Goal: Navigation & Orientation: Find specific page/section

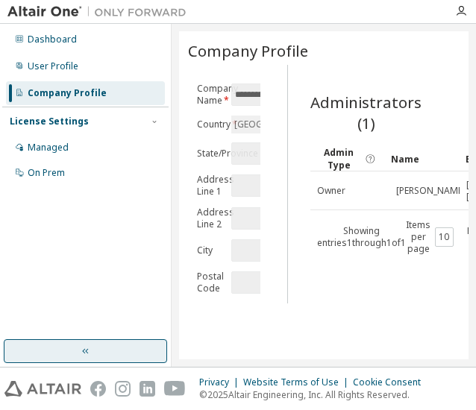
click at [93, 357] on button "button" at bounding box center [85, 351] width 163 height 24
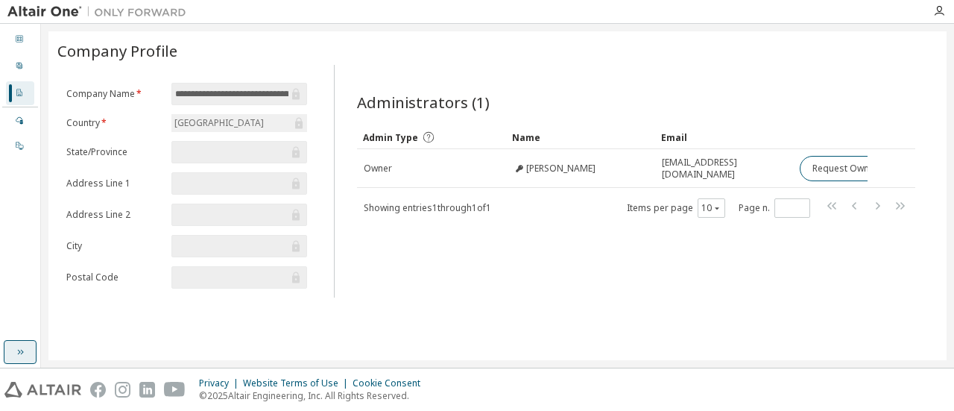
click at [24, 341] on button "button" at bounding box center [20, 352] width 33 height 24
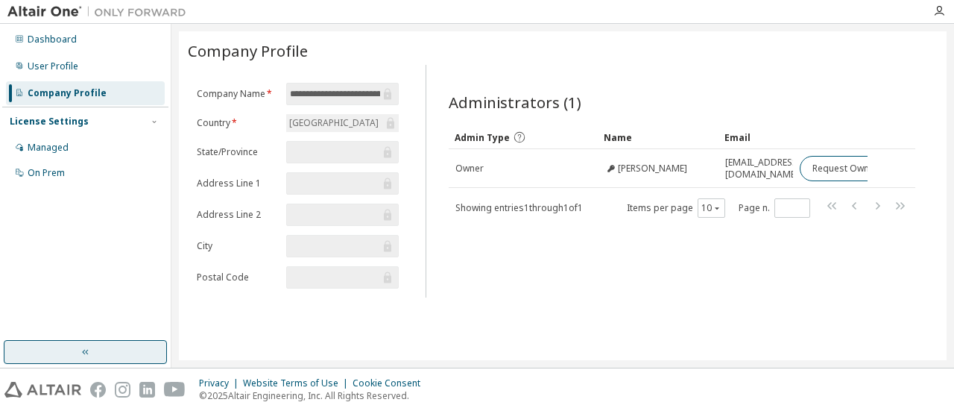
click at [149, 344] on button "button" at bounding box center [85, 352] width 163 height 24
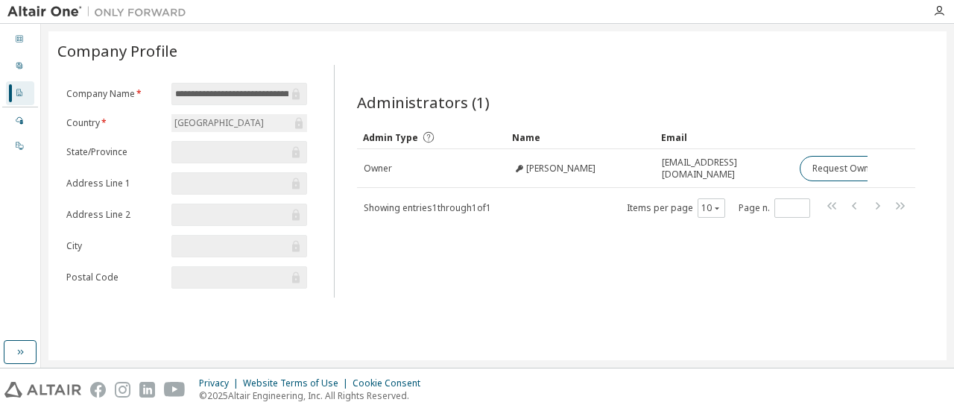
click at [279, 89] on input "**********" at bounding box center [231, 93] width 113 height 15
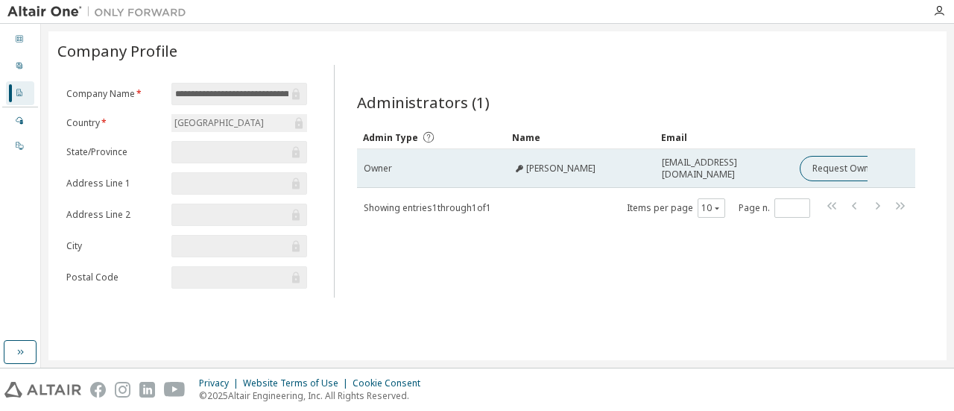
click at [733, 168] on span "1926006@kiit.ac.in" at bounding box center [724, 169] width 124 height 24
click at [833, 172] on button "Request Owner Change" at bounding box center [863, 168] width 126 height 25
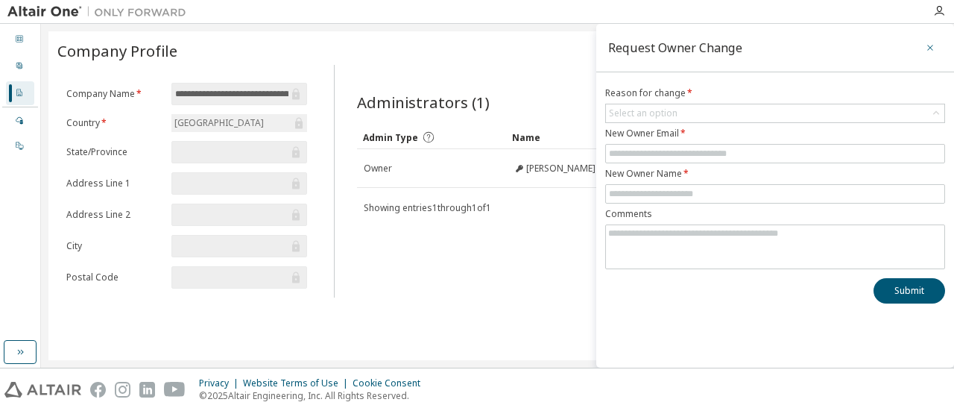
click at [926, 42] on icon "button" at bounding box center [930, 48] width 10 height 12
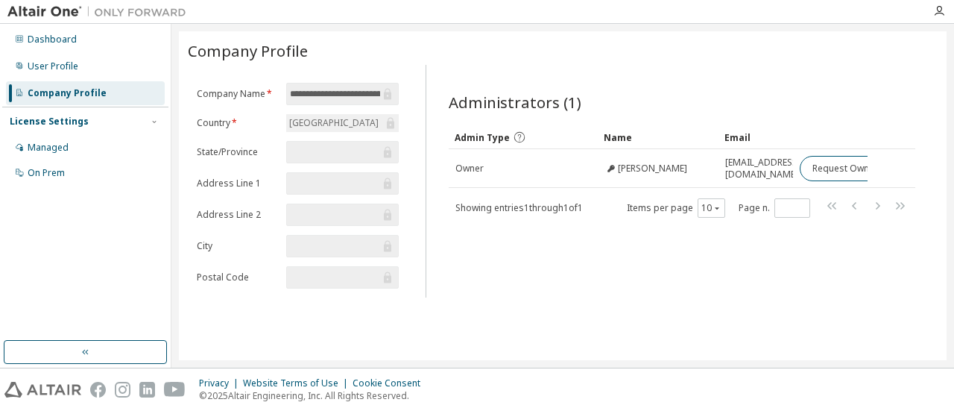
click at [343, 103] on span "**********" at bounding box center [342, 94] width 112 height 22
click at [340, 95] on input "**********" at bounding box center [334, 93] width 89 height 15
drag, startPoint x: 288, startPoint y: 284, endPoint x: 325, endPoint y: 285, distance: 36.6
click at [325, 285] on form "**********" at bounding box center [298, 186] width 202 height 206
drag, startPoint x: 319, startPoint y: 293, endPoint x: 389, endPoint y: 274, distance: 72.5
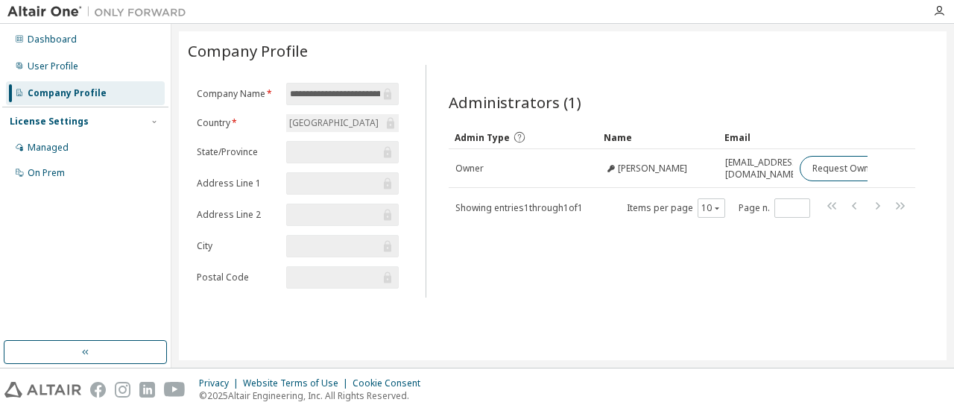
click at [389, 274] on div "**********" at bounding box center [298, 190] width 220 height 215
click at [133, 360] on button "button" at bounding box center [85, 352] width 163 height 24
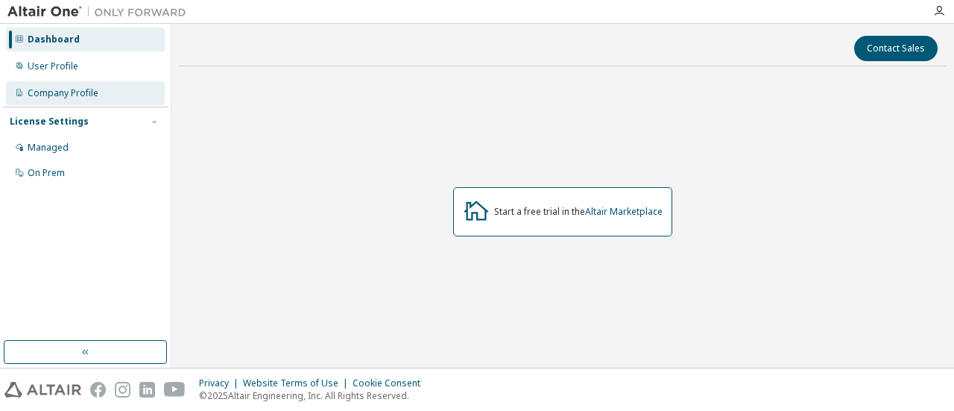
click at [72, 100] on div "Company Profile" at bounding box center [85, 93] width 159 height 24
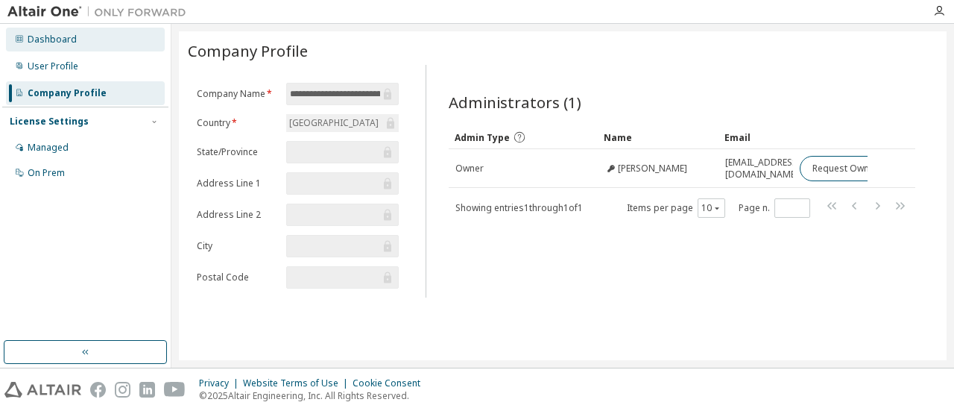
click at [22, 37] on icon at bounding box center [19, 38] width 7 height 7
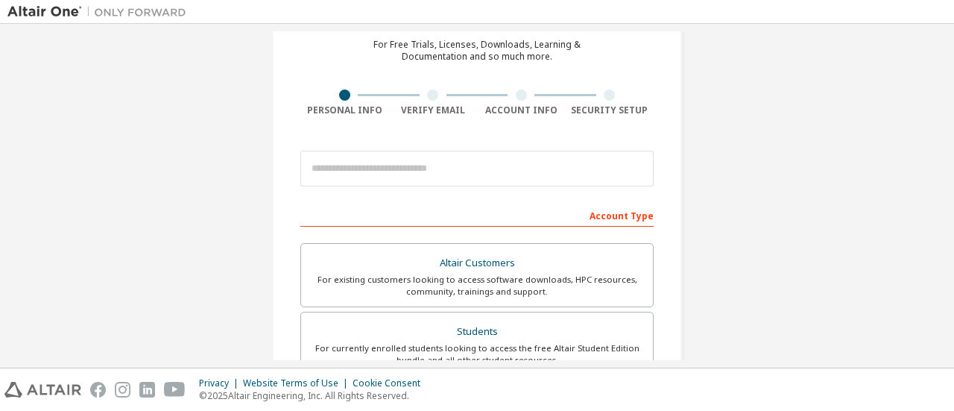
scroll to position [224, 0]
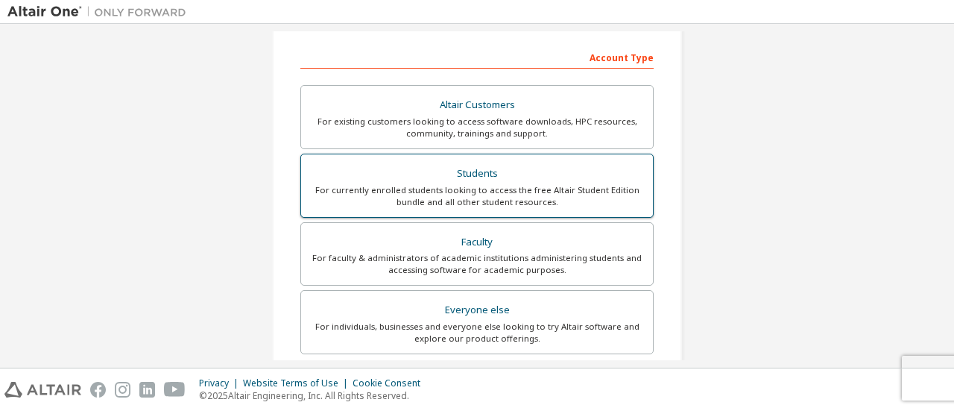
click at [456, 193] on div "For currently enrolled students looking to access the free Altair Student Editi…" at bounding box center [477, 196] width 334 height 24
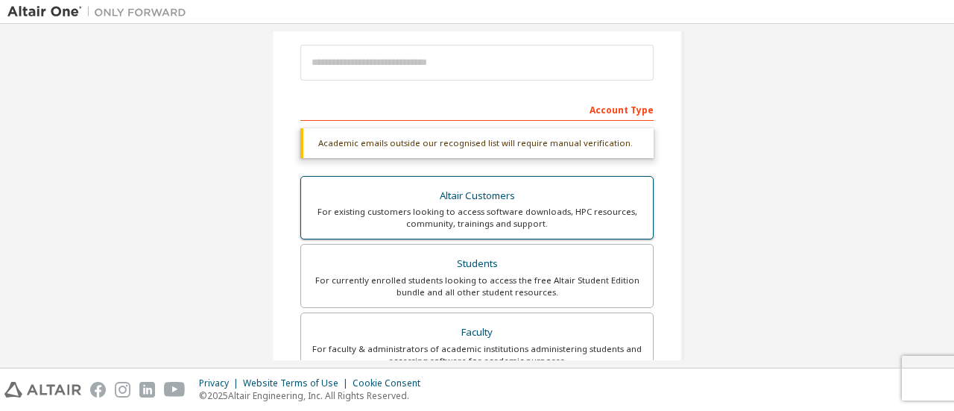
scroll to position [149, 0]
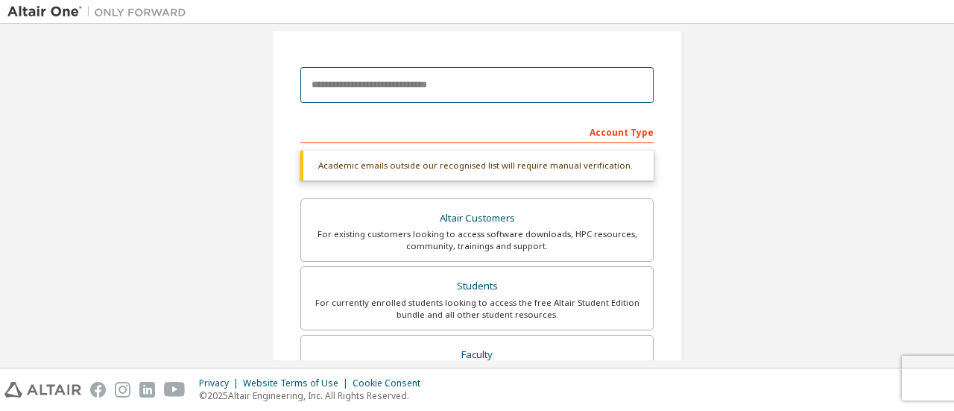
click at [404, 86] on input "email" at bounding box center [476, 85] width 353 height 36
type input "**********"
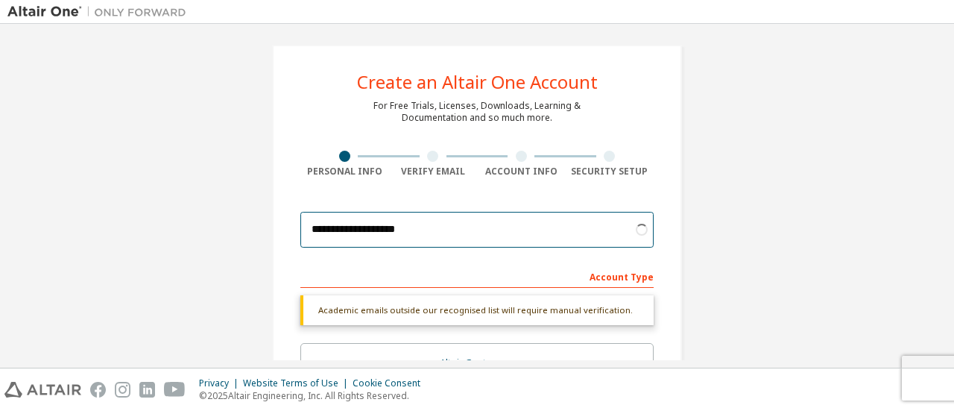
scroll to position [0, 0]
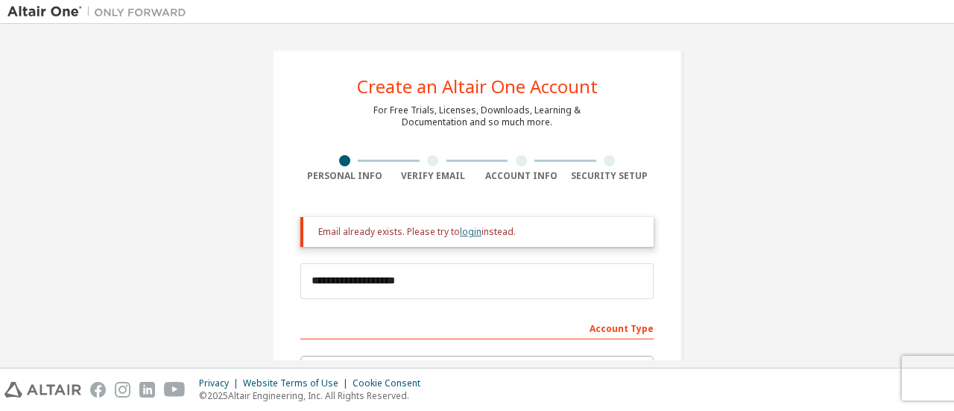
click at [466, 231] on link "login" at bounding box center [471, 231] width 22 height 13
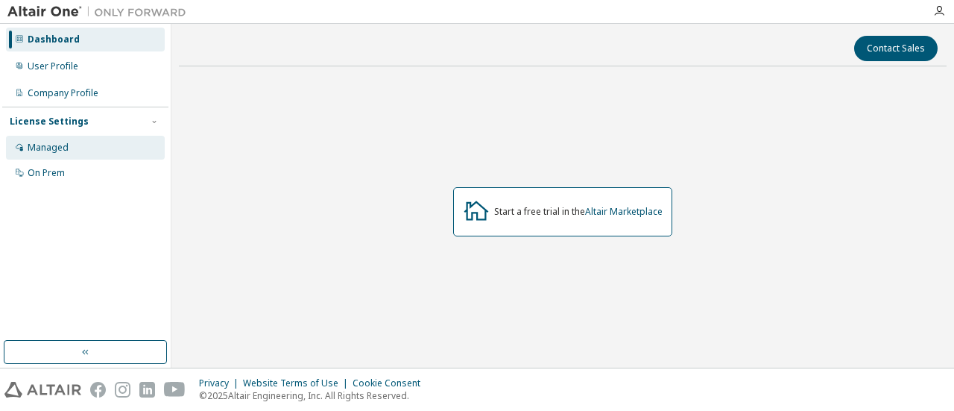
click at [24, 155] on div "Managed" at bounding box center [85, 148] width 159 height 24
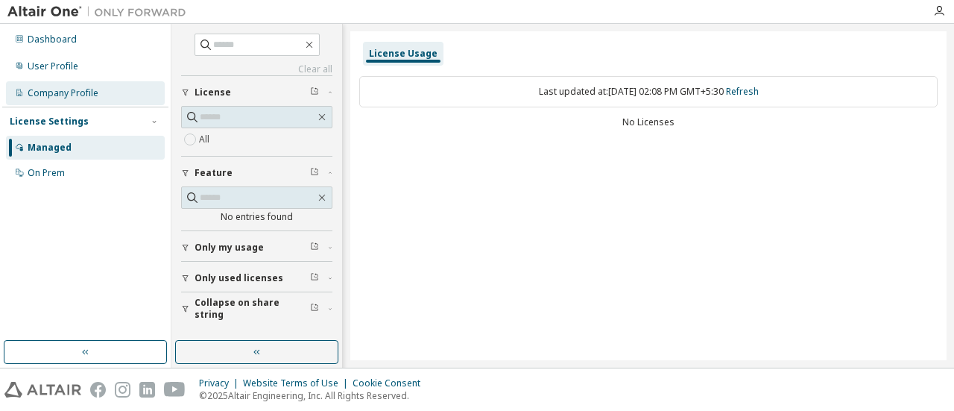
click at [39, 98] on div "Company Profile" at bounding box center [63, 93] width 71 height 12
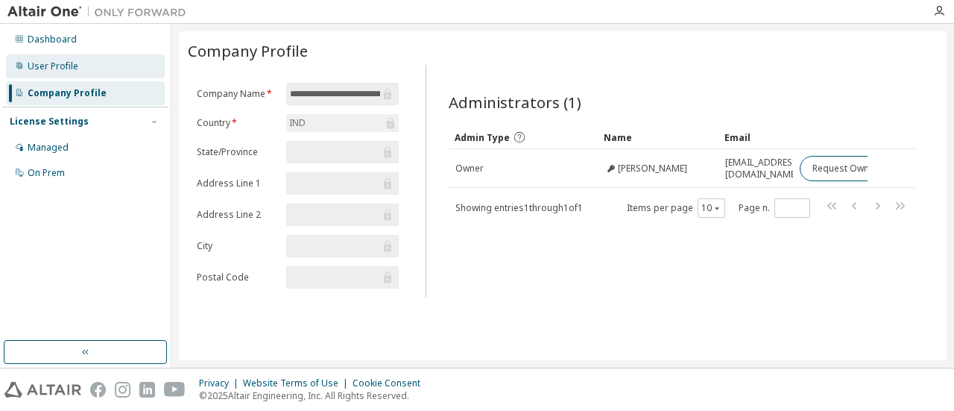
click at [31, 75] on div "User Profile" at bounding box center [85, 66] width 159 height 24
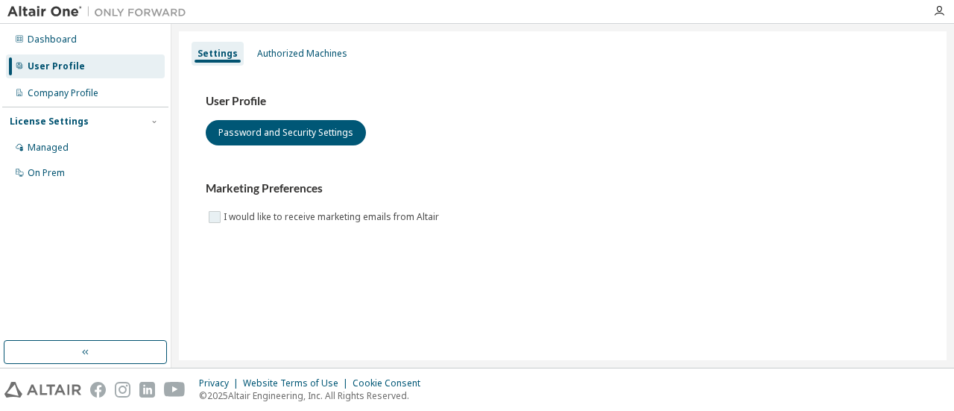
click at [252, 215] on label "I would like to receive marketing emails from Altair" at bounding box center [333, 217] width 218 height 18
click at [28, 10] on img at bounding box center [100, 11] width 186 height 15
click at [116, 11] on img at bounding box center [100, 11] width 186 height 15
click at [49, 41] on div "Dashboard" at bounding box center [52, 40] width 49 height 12
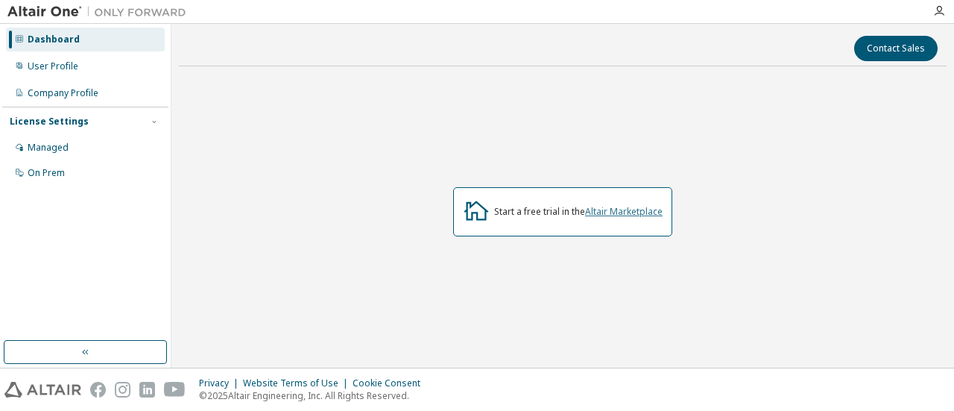
click at [589, 207] on link "Altair Marketplace" at bounding box center [624, 211] width 78 height 13
